Goal: Find specific page/section: Find specific page/section

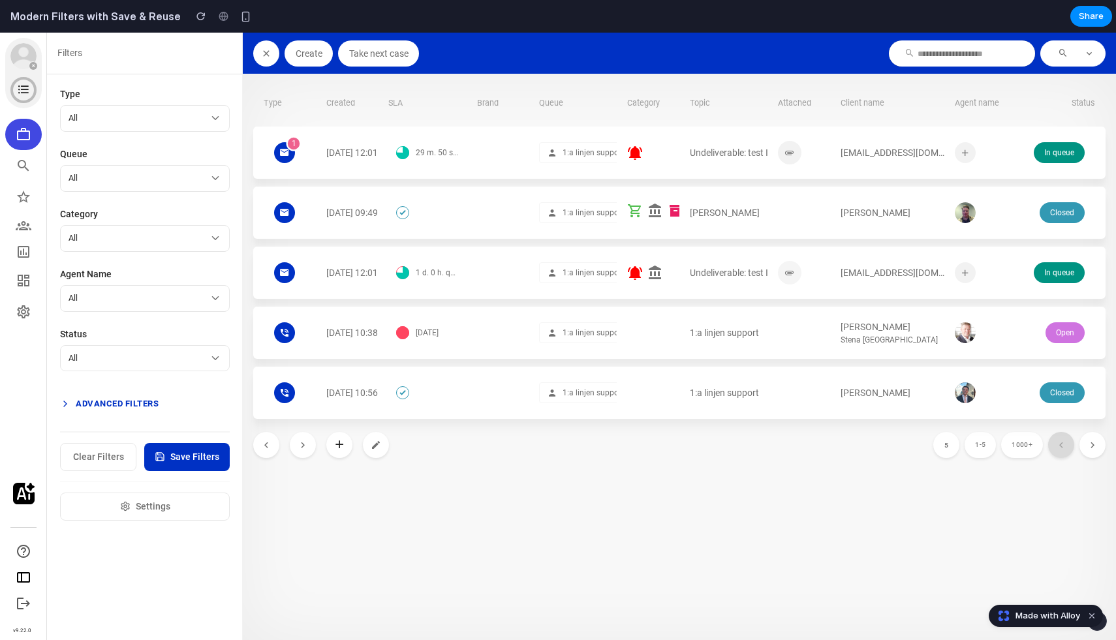
click at [114, 404] on button "Advanced Filters" at bounding box center [145, 404] width 170 height 24
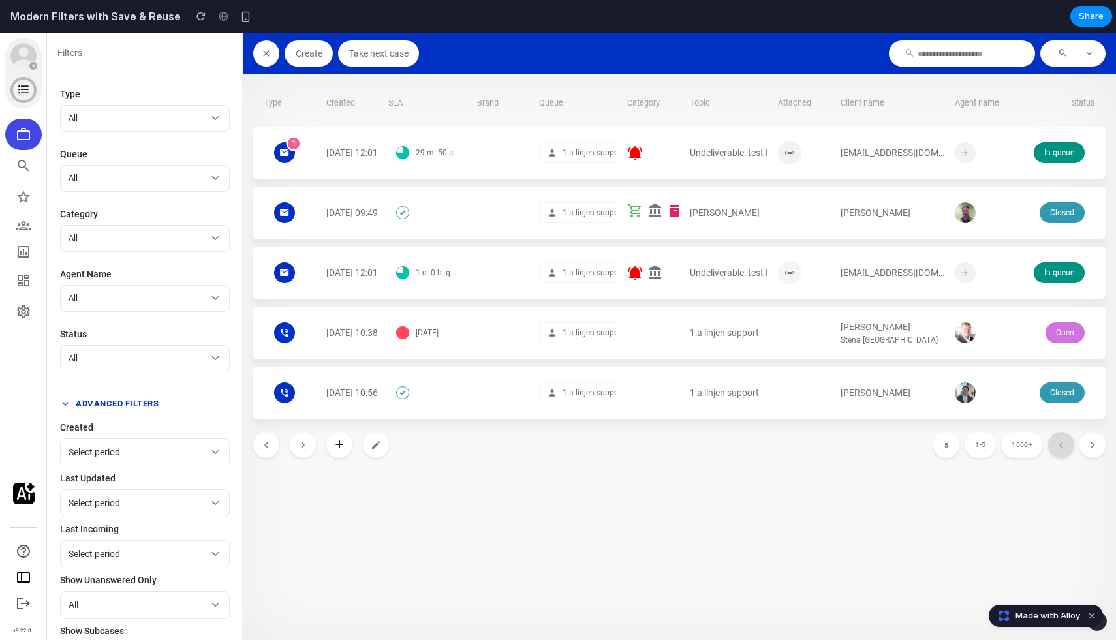
click at [118, 403] on button "Advanced Filters" at bounding box center [145, 404] width 170 height 24
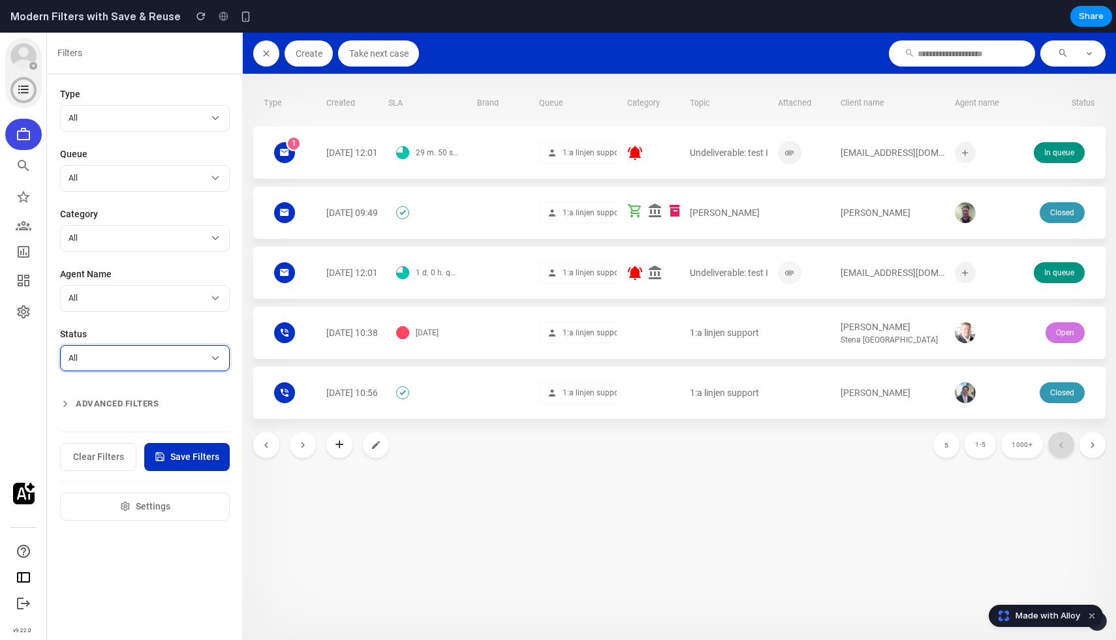
click at [130, 351] on button "All" at bounding box center [145, 358] width 170 height 27
click at [215, 362] on icon "button" at bounding box center [216, 359] width 12 height 12
click at [212, 289] on button "All" at bounding box center [145, 298] width 170 height 27
click at [174, 240] on article "All" at bounding box center [139, 238] width 141 height 12
click at [157, 176] on article "All" at bounding box center [139, 178] width 141 height 12
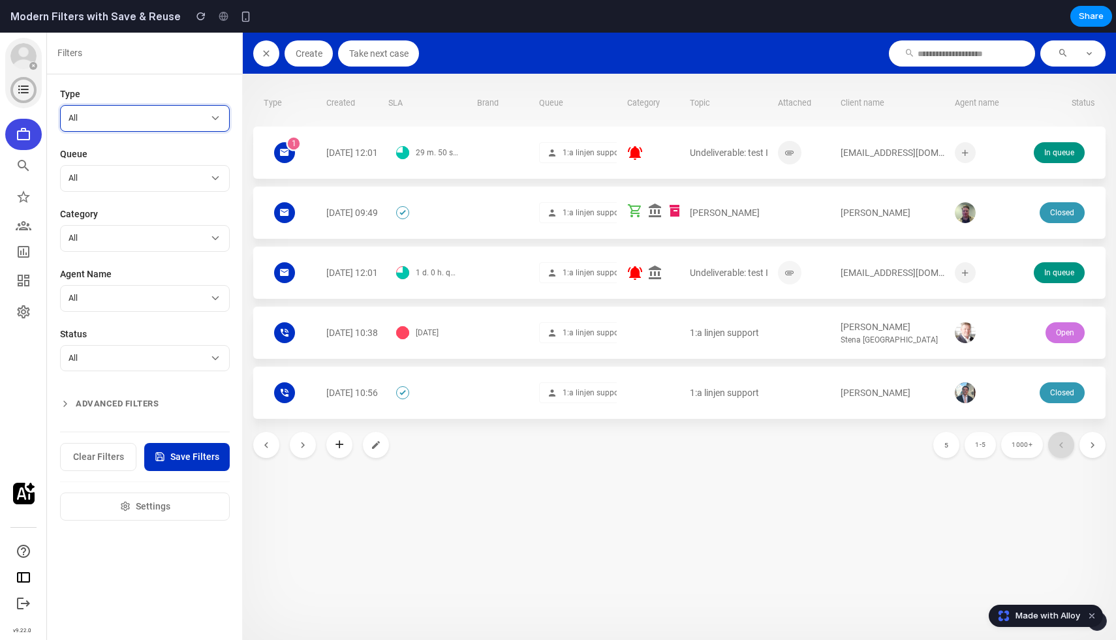
click at [161, 116] on article "All" at bounding box center [139, 118] width 141 height 12
click at [139, 509] on span "Settings" at bounding box center [153, 507] width 35 height 14
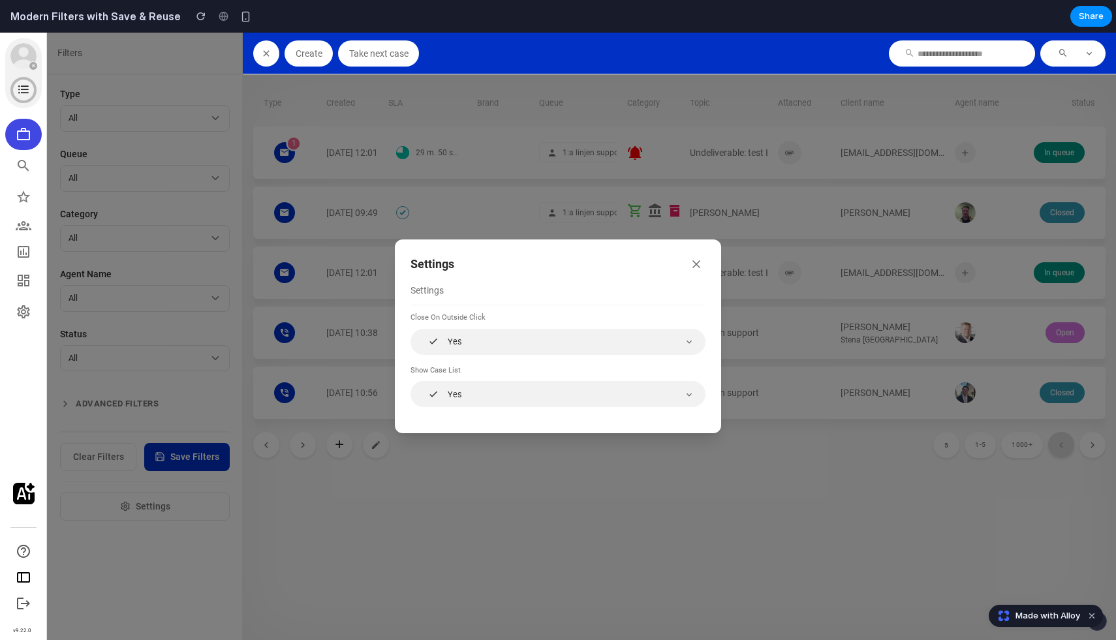
click at [695, 266] on icon "button" at bounding box center [696, 264] width 7 height 7
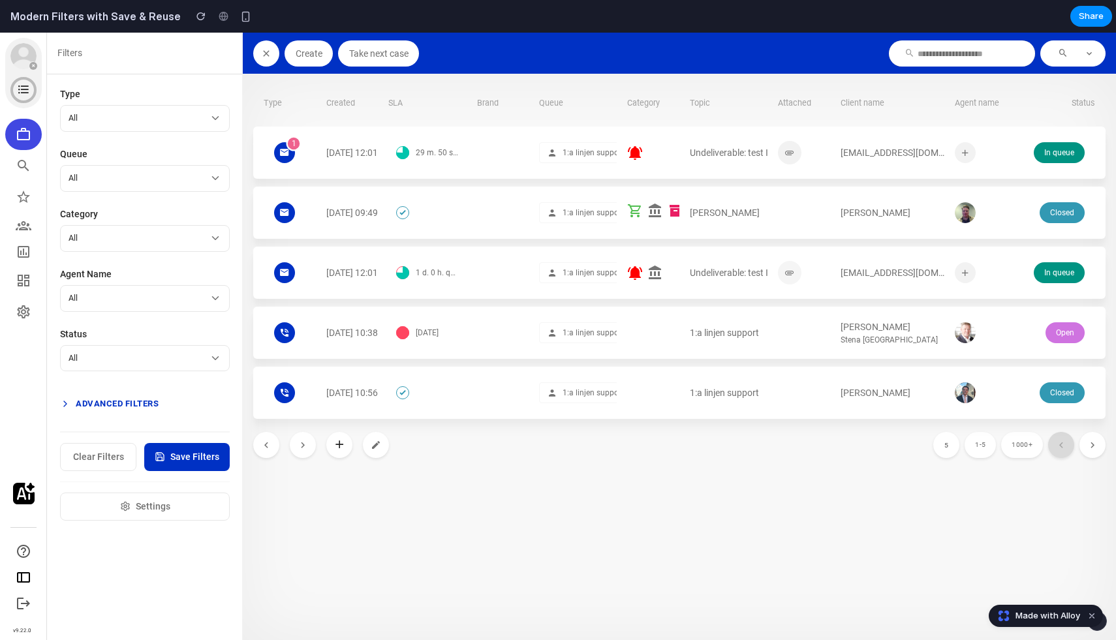
click at [127, 403] on button "Advanced Filters" at bounding box center [145, 404] width 170 height 24
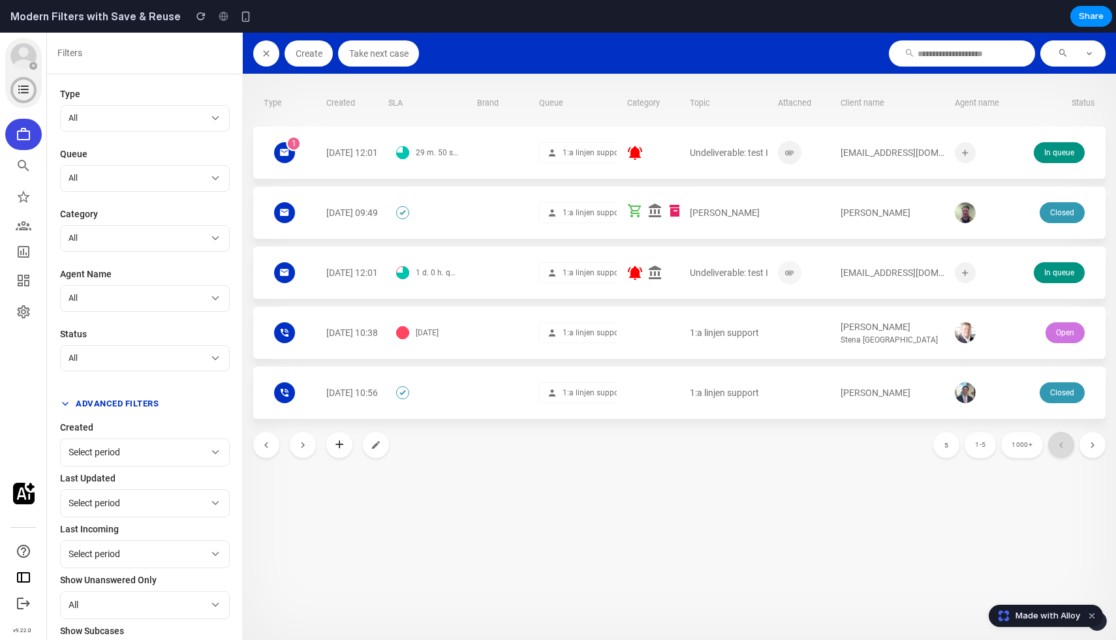
click at [127, 403] on button "Advanced Filters" at bounding box center [145, 404] width 170 height 24
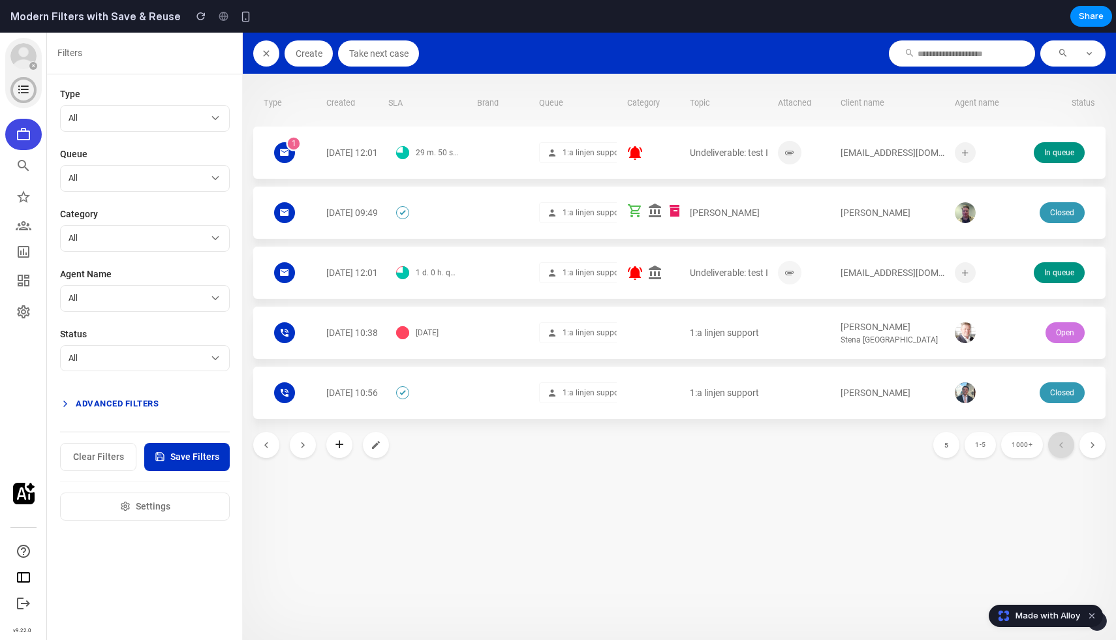
click at [121, 403] on button "Advanced Filters" at bounding box center [145, 404] width 170 height 24
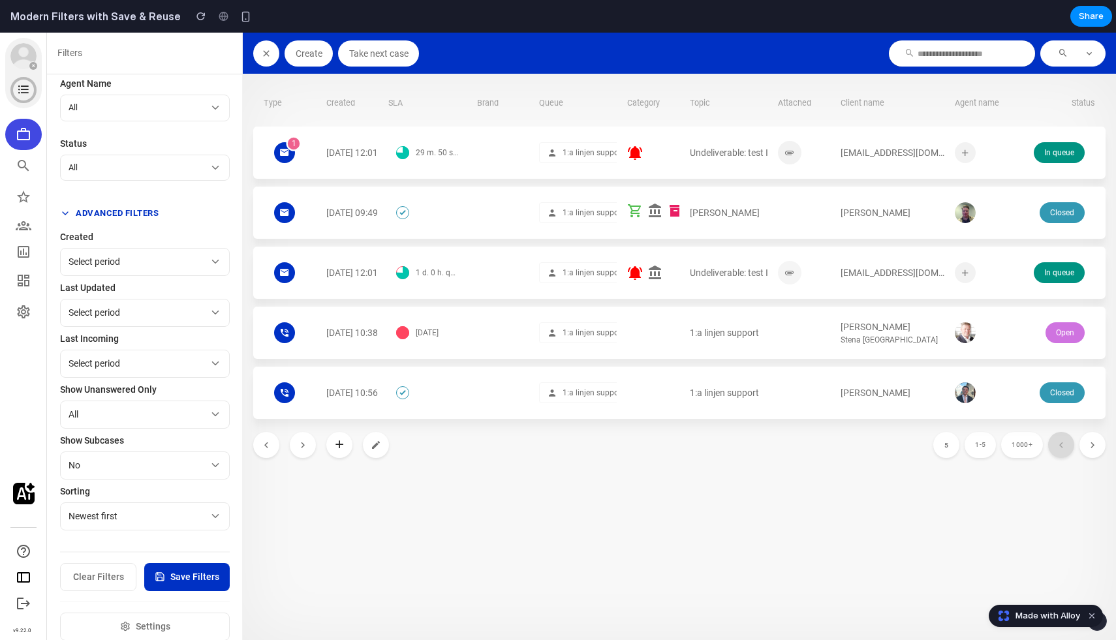
scroll to position [203, 0]
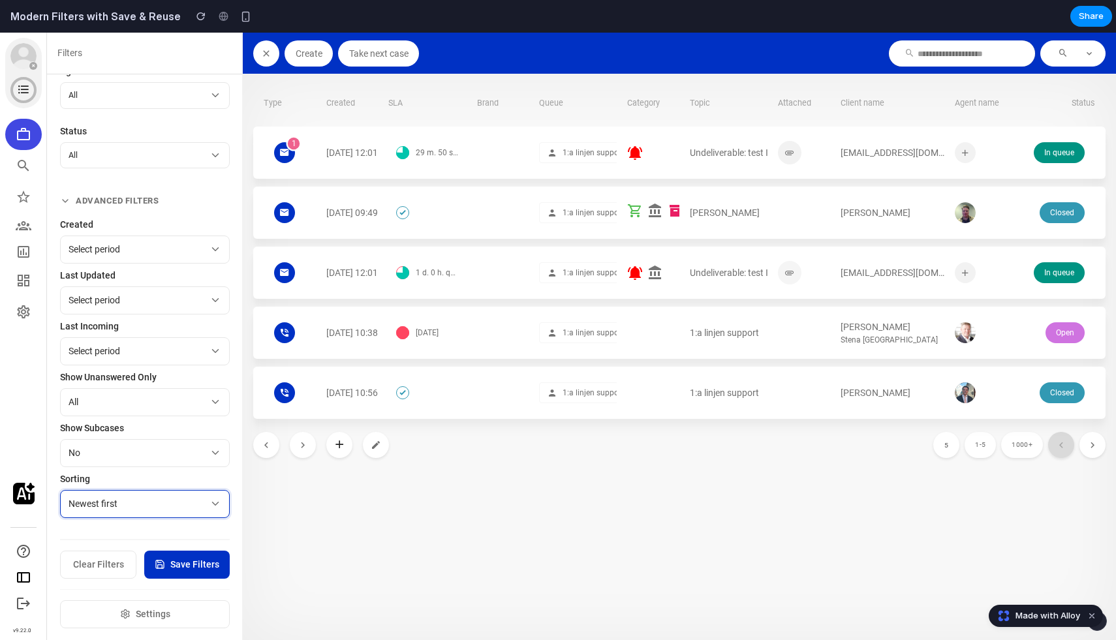
click at [99, 505] on span "Newest first" at bounding box center [93, 504] width 49 height 14
click at [98, 200] on button "Advanced Filters" at bounding box center [145, 201] width 170 height 24
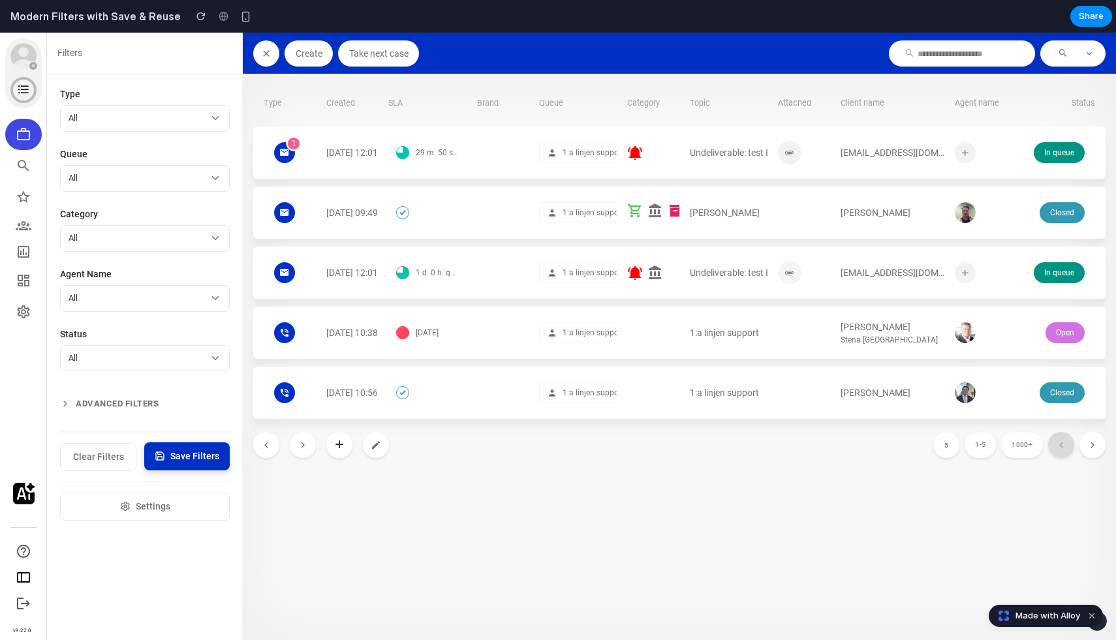
click at [178, 458] on span "Save Filters" at bounding box center [194, 457] width 49 height 14
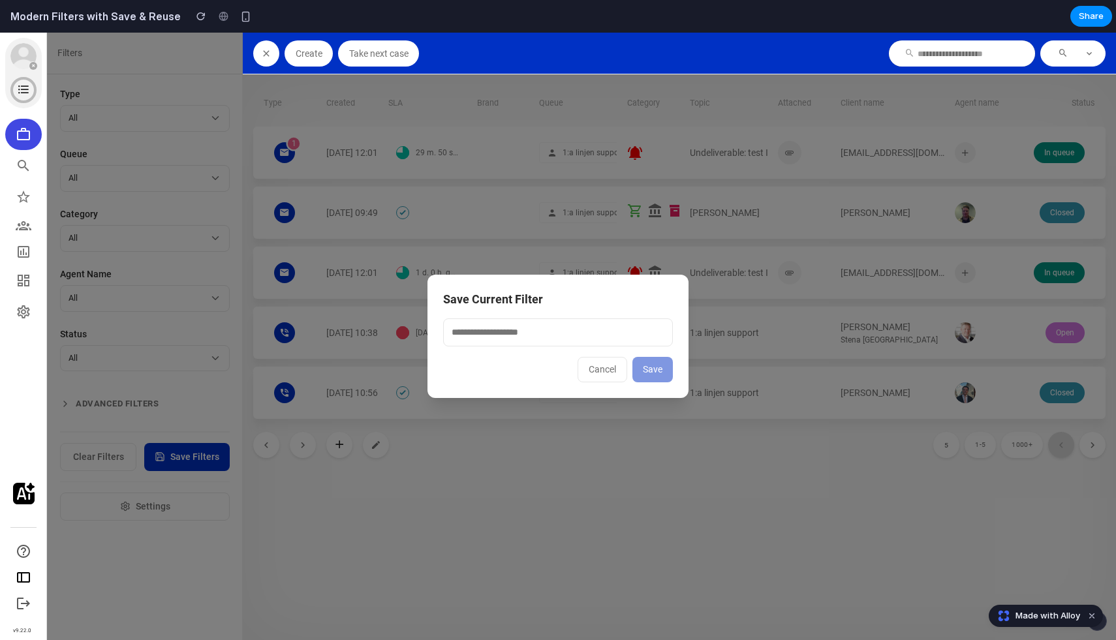
click at [598, 367] on span "Cancel" at bounding box center [602, 369] width 27 height 10
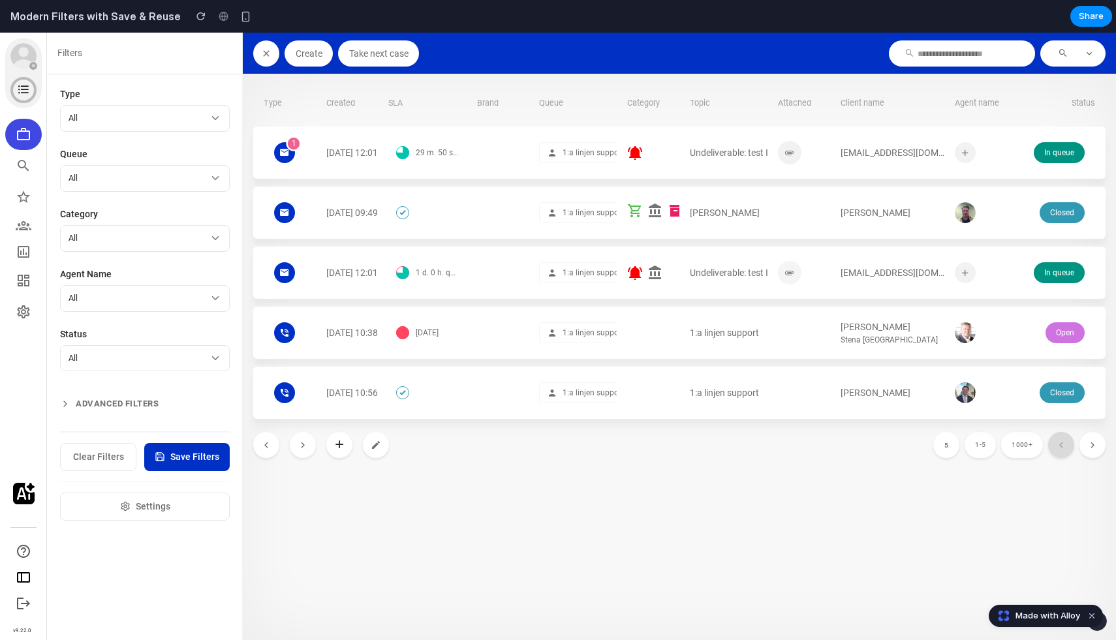
click at [151, 508] on span "Settings" at bounding box center [153, 507] width 35 height 14
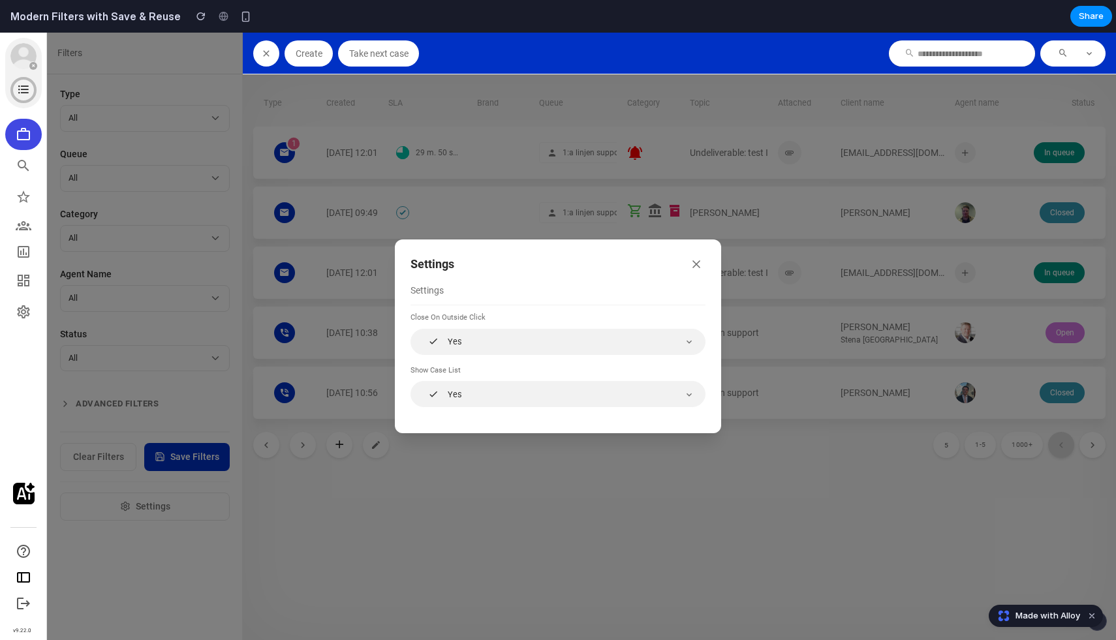
click at [487, 349] on button "Yes" at bounding box center [558, 342] width 295 height 26
click at [464, 397] on div "Yes" at bounding box center [549, 394] width 254 height 12
click at [483, 337] on div "Yes" at bounding box center [549, 342] width 254 height 12
click at [682, 339] on div "button" at bounding box center [685, 341] width 19 height 11
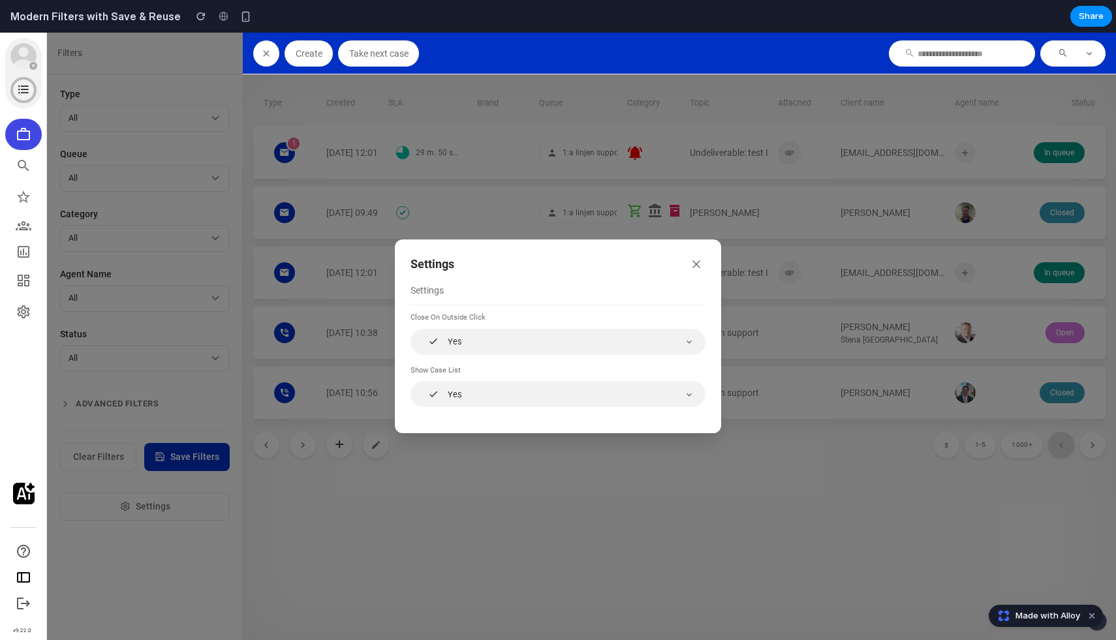
click at [695, 263] on icon "button" at bounding box center [696, 264] width 7 height 7
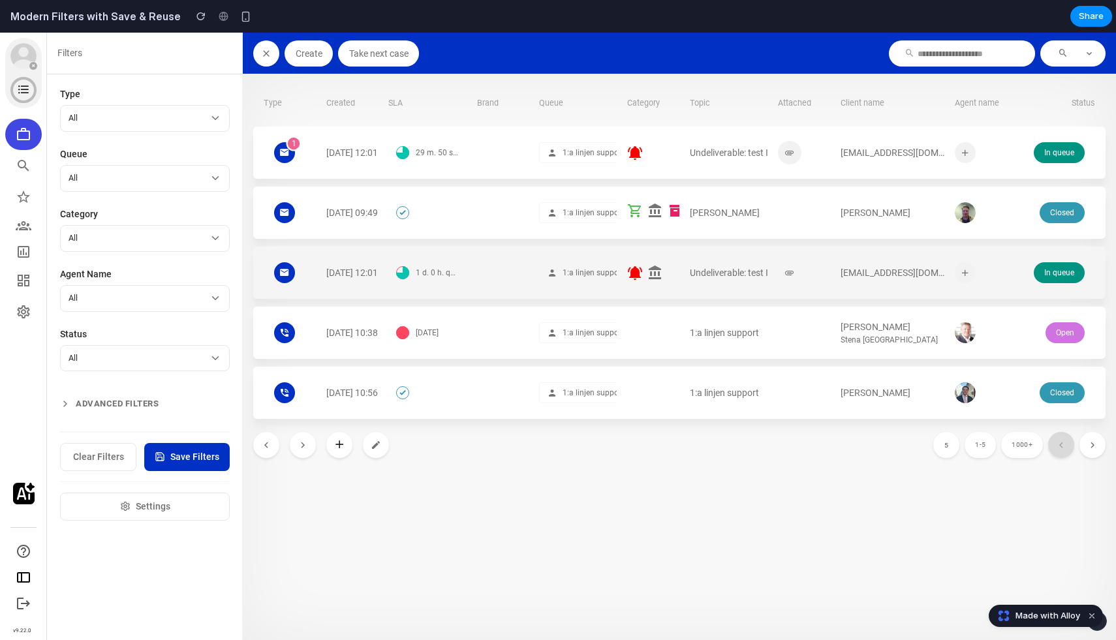
click at [484, 263] on div at bounding box center [503, 273] width 52 height 52
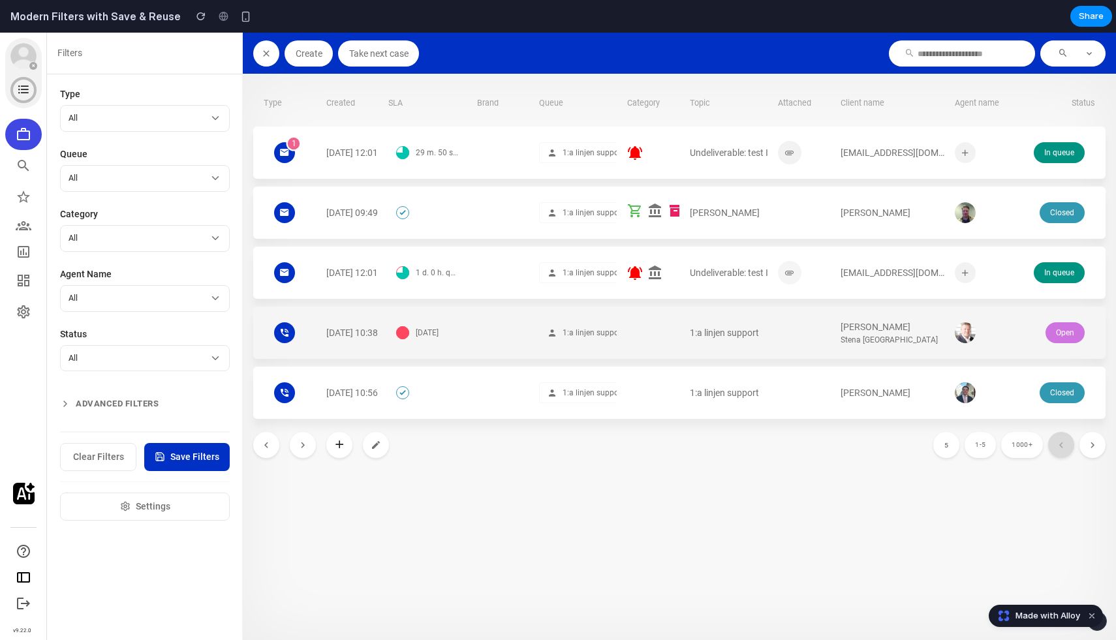
click at [468, 324] on div "[DATE] 10:38 [DATE] 1:a linjen support 1:a linjen support [PERSON_NAME] Stena S…" at bounding box center [679, 333] width 853 height 52
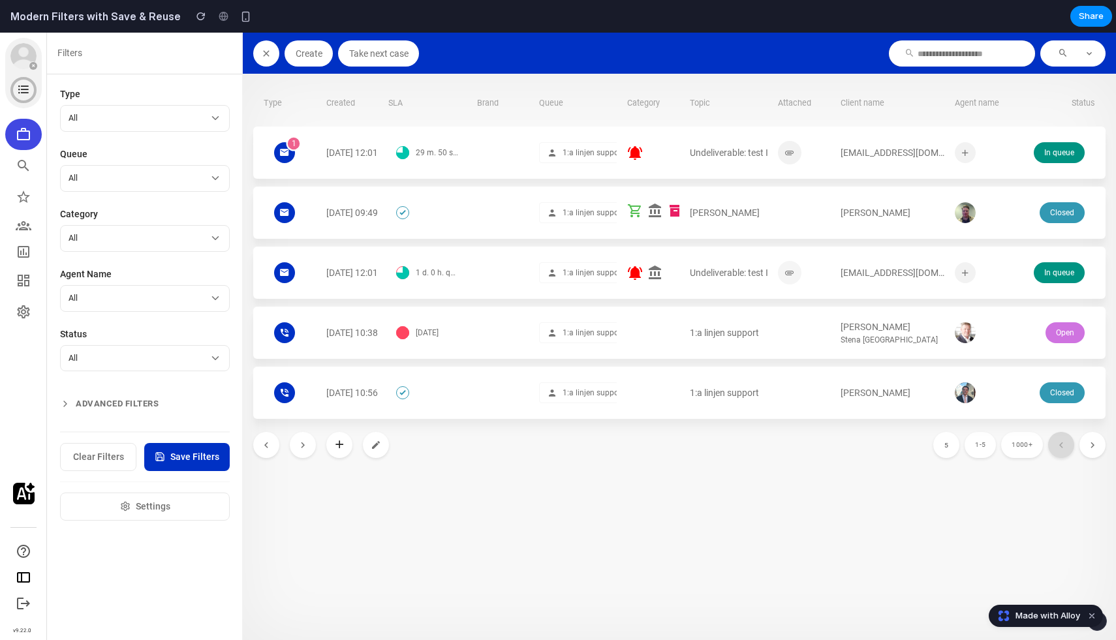
click at [28, 499] on div at bounding box center [24, 494] width 22 height 22
